Goal: Transaction & Acquisition: Purchase product/service

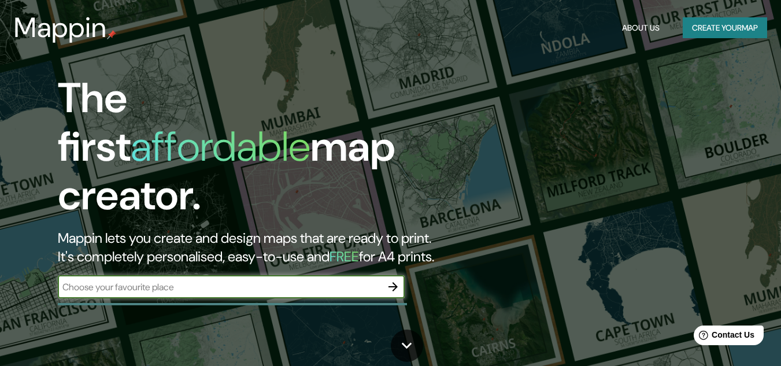
click at [150, 281] on input "text" at bounding box center [220, 287] width 324 height 13
type input "CAMINO A EL SALTO"
click at [400, 280] on icon "button" at bounding box center [393, 287] width 14 height 14
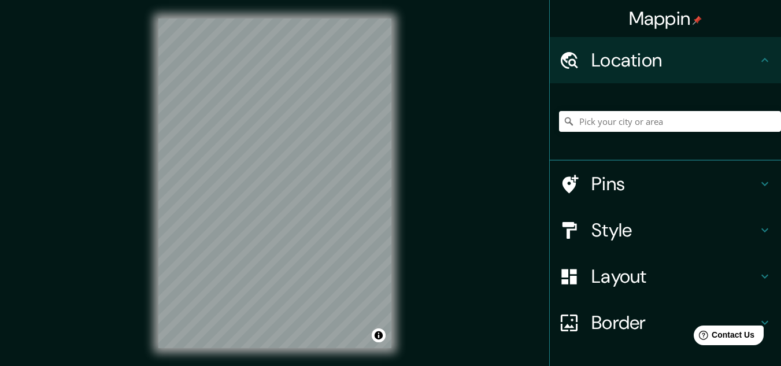
click at [616, 228] on h4 "Style" at bounding box center [675, 230] width 167 height 23
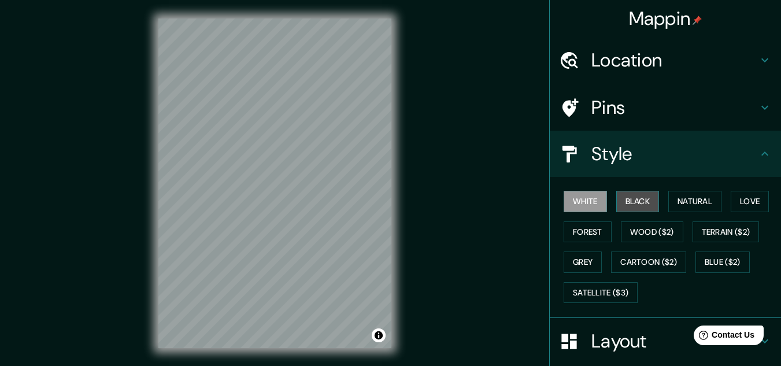
click at [626, 201] on button "Black" at bounding box center [638, 201] width 43 height 21
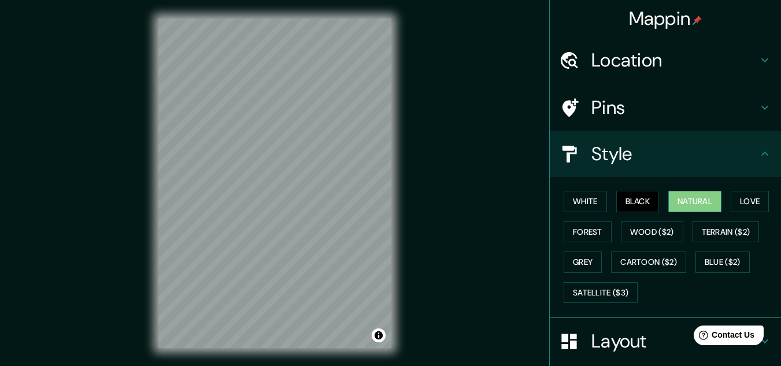
click at [681, 203] on button "Natural" at bounding box center [695, 201] width 53 height 21
click at [762, 198] on button "Love" at bounding box center [750, 201] width 38 height 21
